Goal: Task Accomplishment & Management: Use online tool/utility

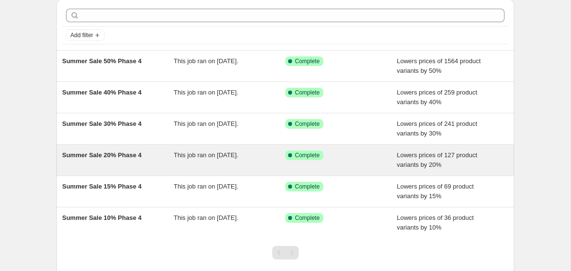
scroll to position [39, 0]
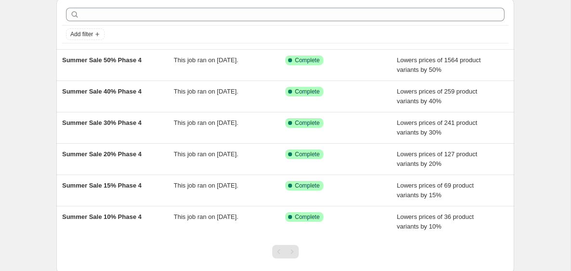
click at [295, 251] on div "Pagination" at bounding box center [292, 252] width 14 height 14
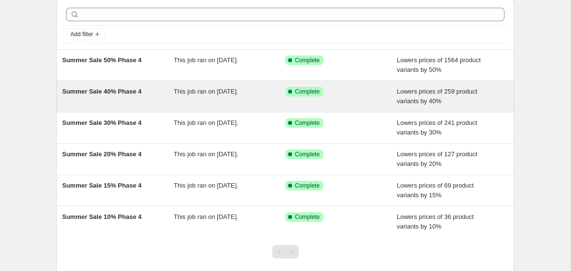
click at [386, 85] on div "Summer Sale 40% Phase 4 This job ran on [DATE]. Success Complete Complete Lower…" at bounding box center [285, 96] width 458 height 31
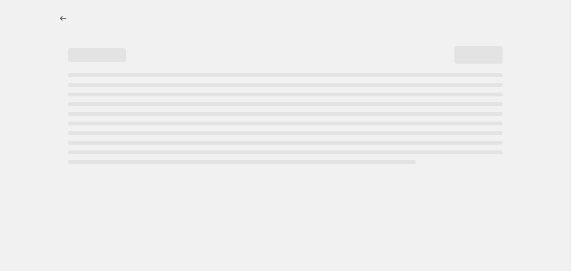
select select "percentage"
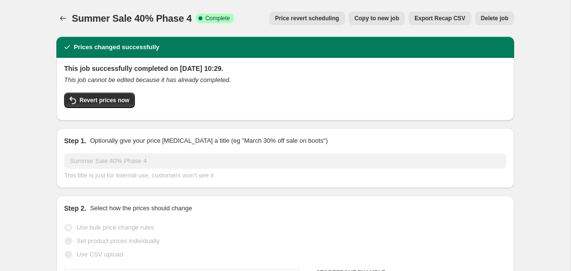
select select "collection"
click at [367, 17] on span "Copy to new job" at bounding box center [377, 18] width 45 height 8
select select "percentage"
select select "collection"
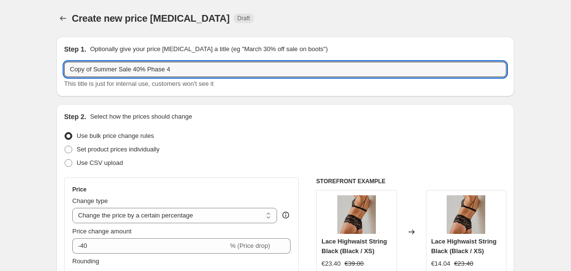
drag, startPoint x: 119, startPoint y: 72, endPoint x: 35, endPoint y: 62, distance: 84.5
click at [148, 70] on input "Swim Sale 40% Phase 4" at bounding box center [285, 69] width 443 height 15
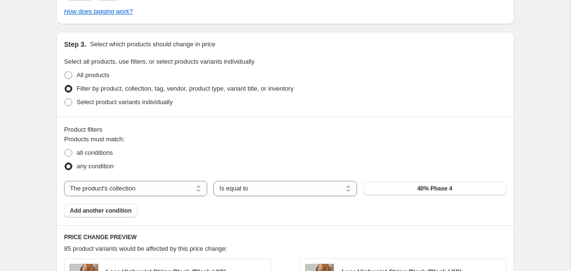
scroll to position [488, 0]
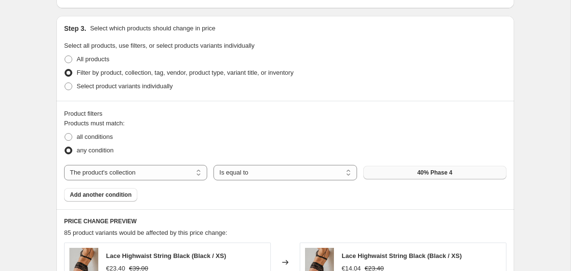
type input "Swim Sale 40%"
click at [464, 173] on button "40% Phase 4" at bounding box center [435, 173] width 143 height 14
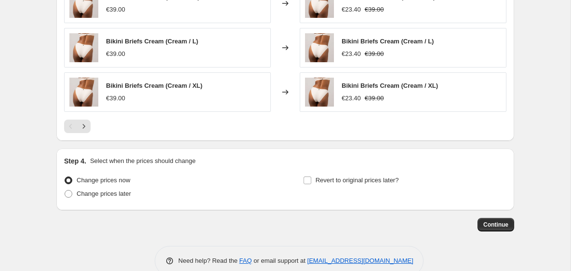
scroll to position [855, 0]
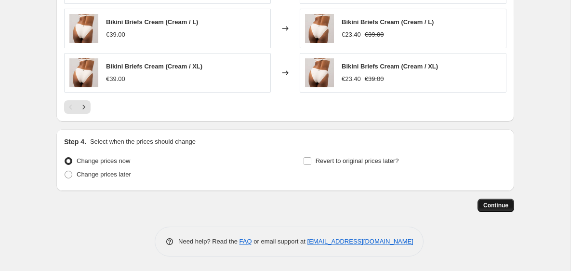
click at [502, 206] on span "Continue" at bounding box center [496, 206] width 25 height 8
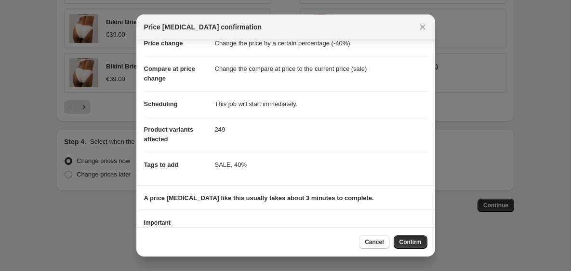
scroll to position [71, 0]
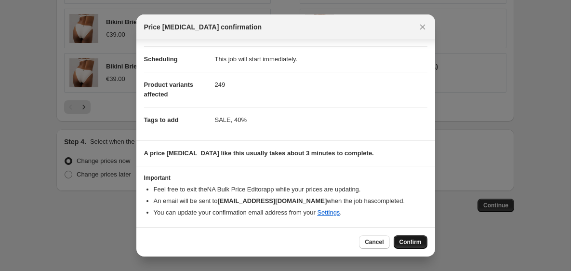
click at [412, 241] on span "Confirm" at bounding box center [411, 242] width 22 height 8
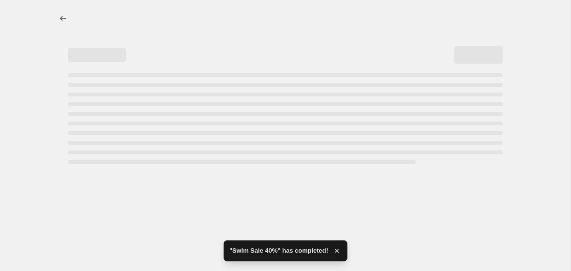
select select "percentage"
select select "collection"
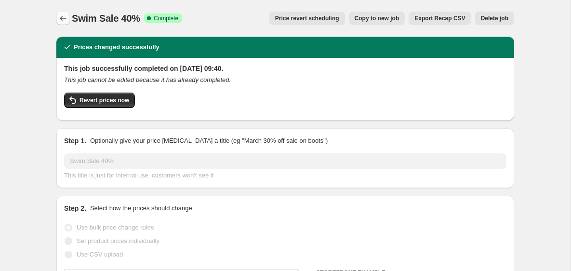
click at [66, 19] on icon "Price change jobs" at bounding box center [63, 19] width 10 height 10
